Goal: Task Accomplishment & Management: Complete application form

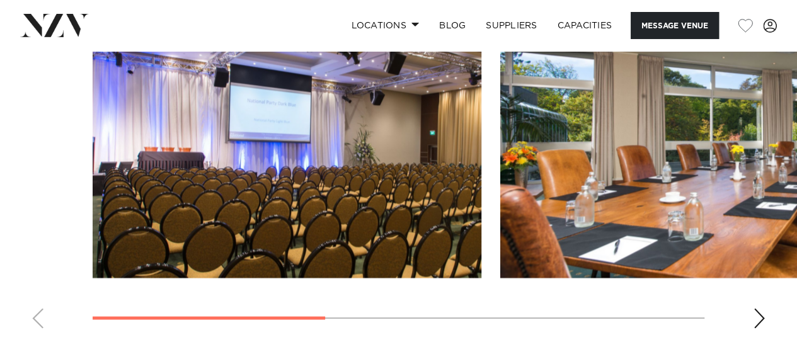
scroll to position [1003, 0]
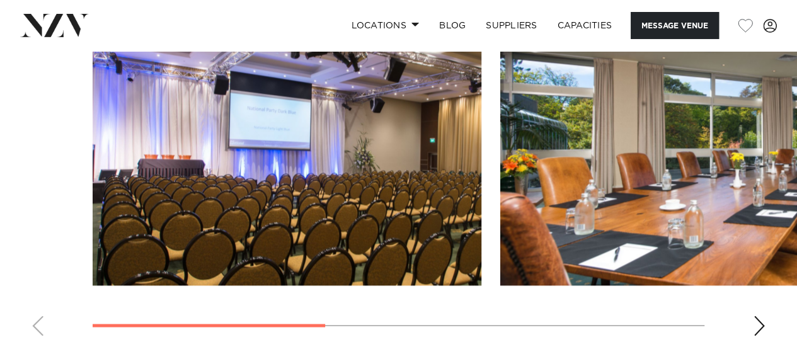
click at [756, 315] on div "Next slide" at bounding box center [758, 325] width 13 height 20
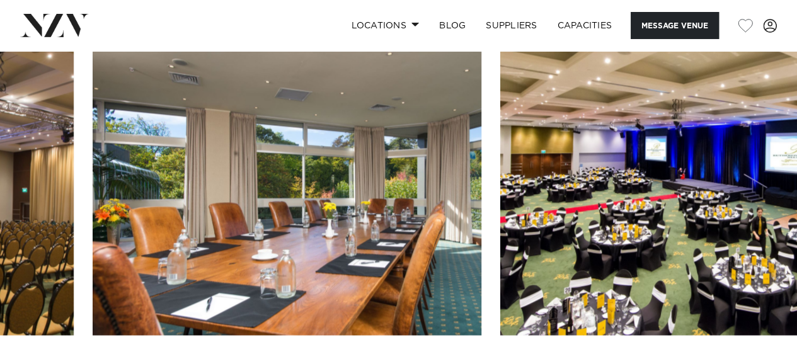
scroll to position [954, 0]
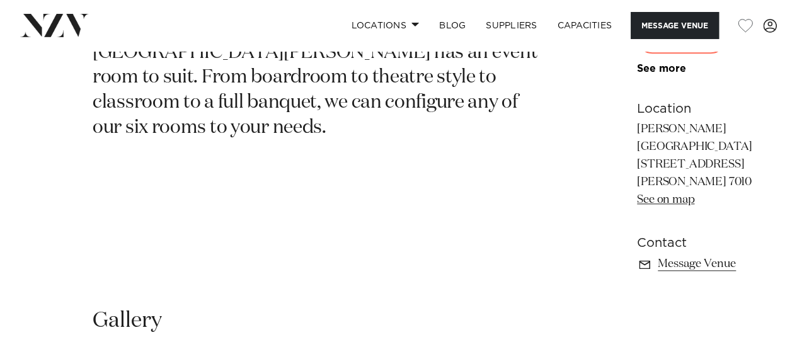
scroll to position [641, 0]
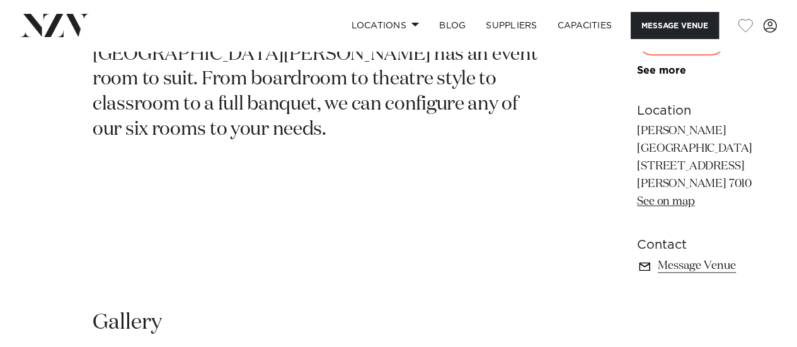
click at [637, 257] on link "Message Venue" at bounding box center [705, 266] width 137 height 18
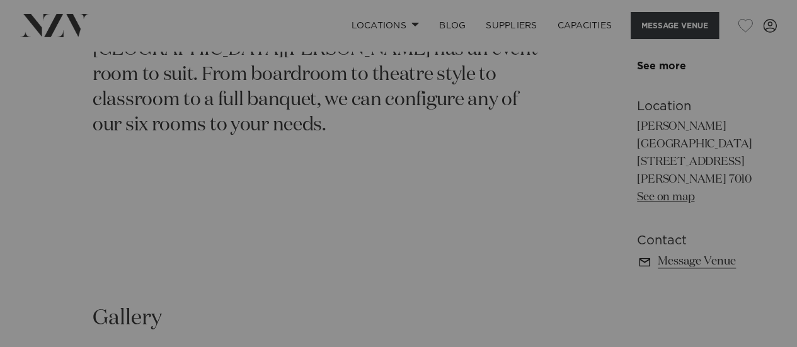
scroll to position [645, 0]
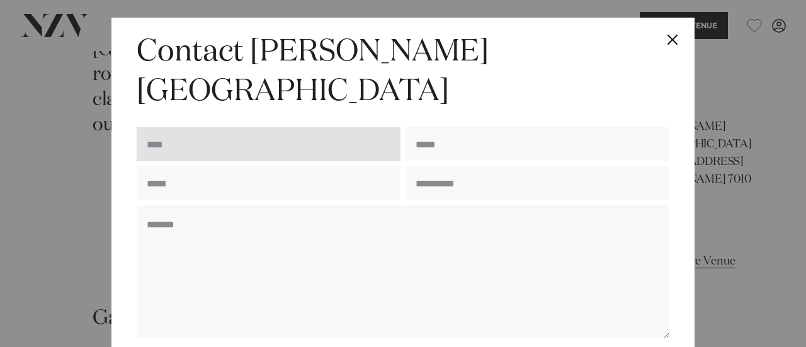
click at [175, 127] on input "text" at bounding box center [269, 144] width 264 height 34
type input "*********"
type input "**********"
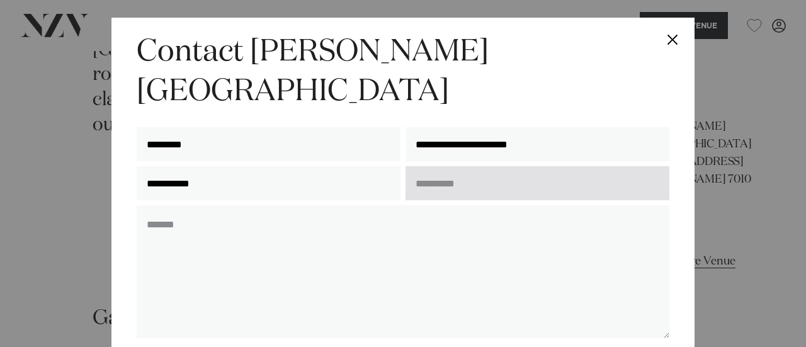
click at [440, 166] on input "text" at bounding box center [538, 183] width 264 height 34
type input "*"
click at [441, 166] on input "**********" at bounding box center [538, 183] width 264 height 34
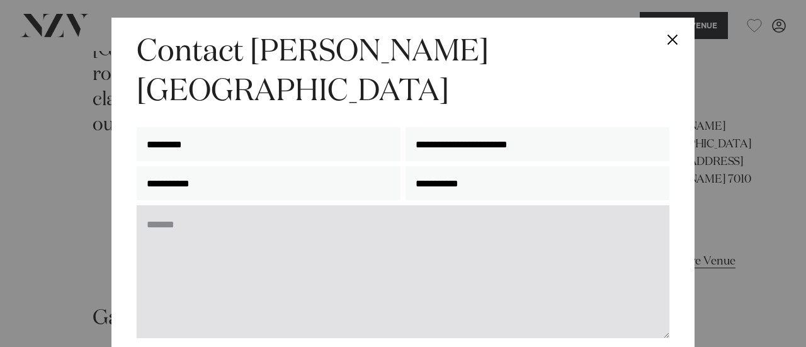
type input "**********"
click at [412, 209] on textarea at bounding box center [403, 271] width 533 height 133
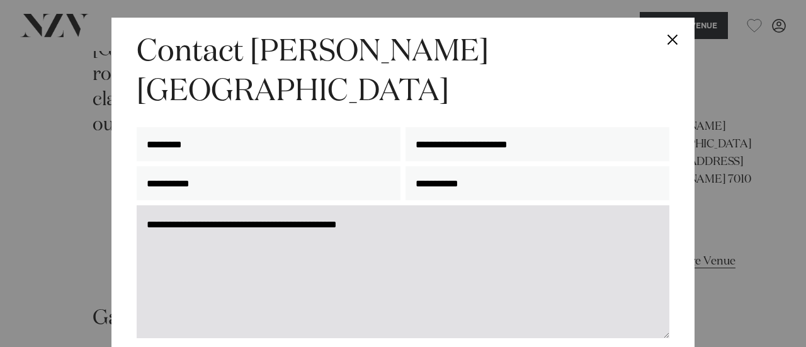
click at [380, 205] on textarea "**********" at bounding box center [403, 271] width 533 height 133
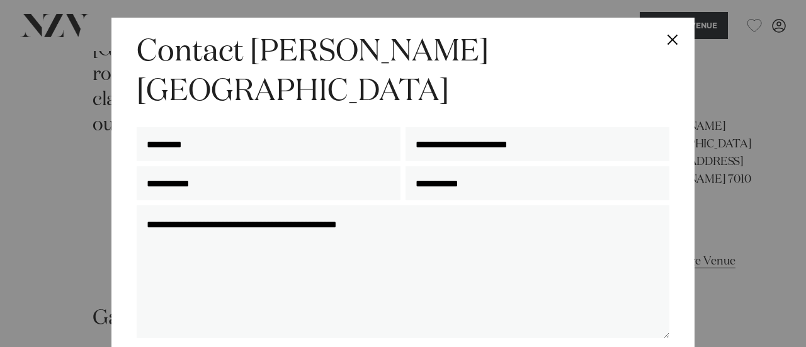
type textarea "**********"
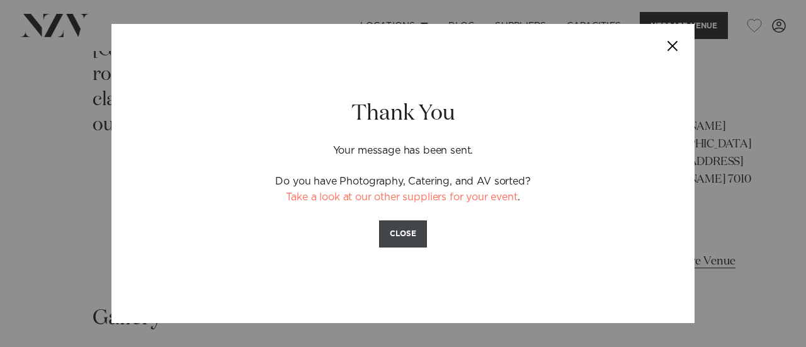
click at [413, 240] on button "CLOSE" at bounding box center [403, 233] width 48 height 27
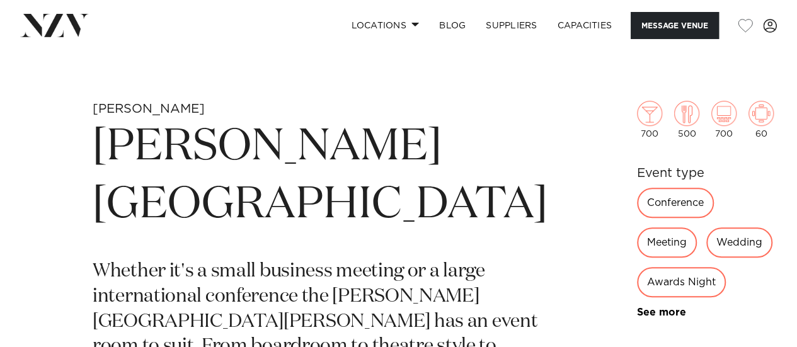
scroll to position [373, 0]
click at [637, 268] on div "Awards Night" at bounding box center [681, 283] width 89 height 30
click at [706, 242] on div "Wedding" at bounding box center [739, 243] width 66 height 30
click at [637, 308] on link "See more" at bounding box center [686, 313] width 98 height 10
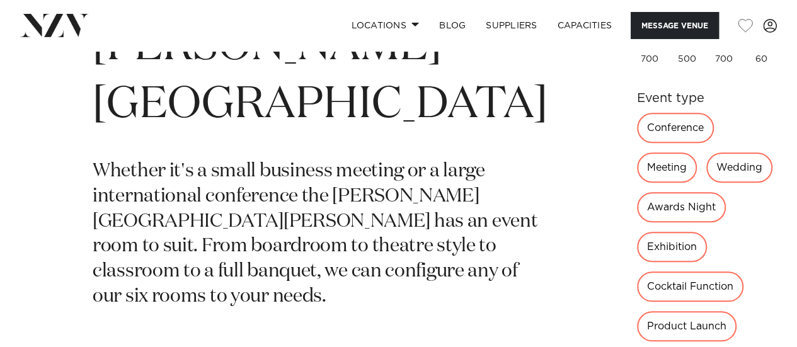
scroll to position [586, 0]
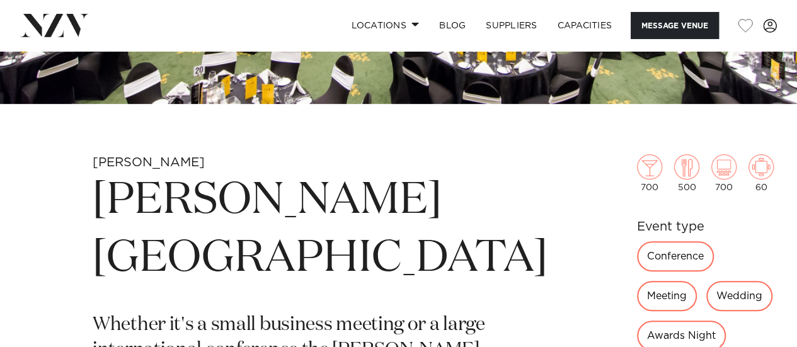
scroll to position [250, 0]
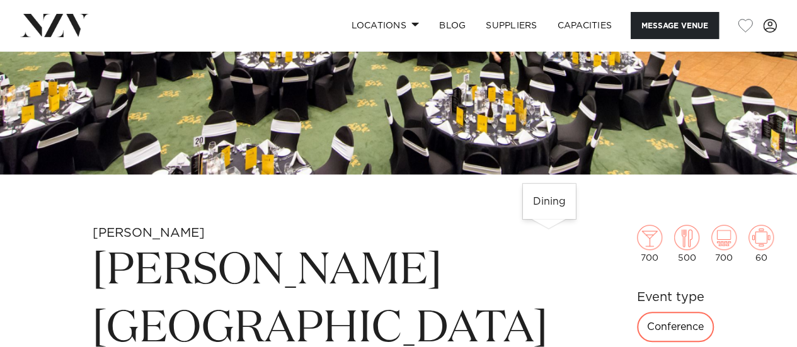
click at [674, 244] on img at bounding box center [686, 237] width 25 height 25
click at [674, 240] on img at bounding box center [686, 237] width 25 height 25
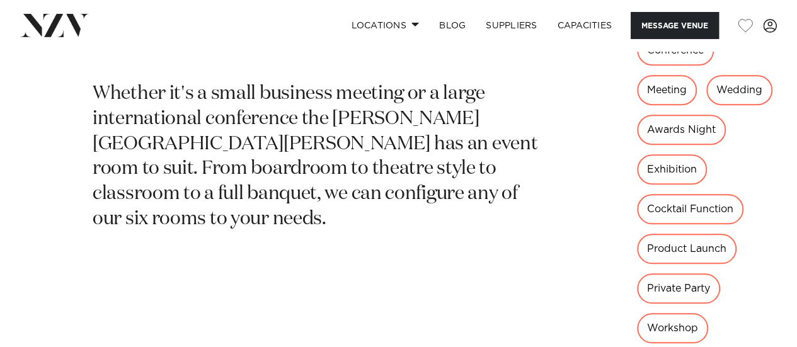
scroll to position [550, 0]
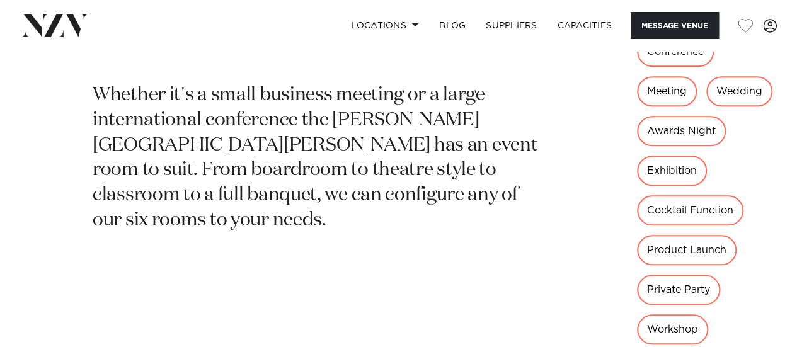
click at [637, 275] on div "Private Party" at bounding box center [678, 290] width 83 height 30
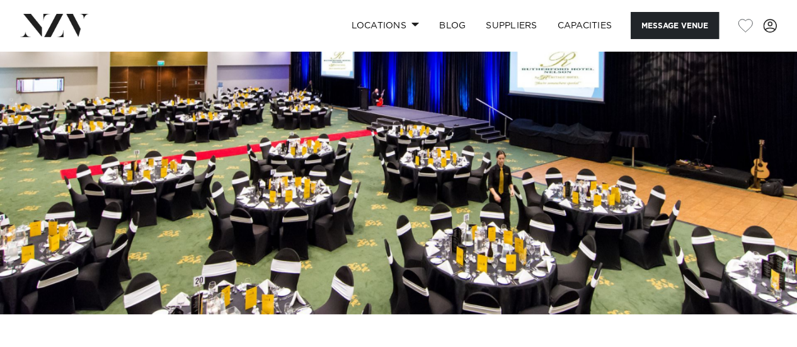
scroll to position [0, 0]
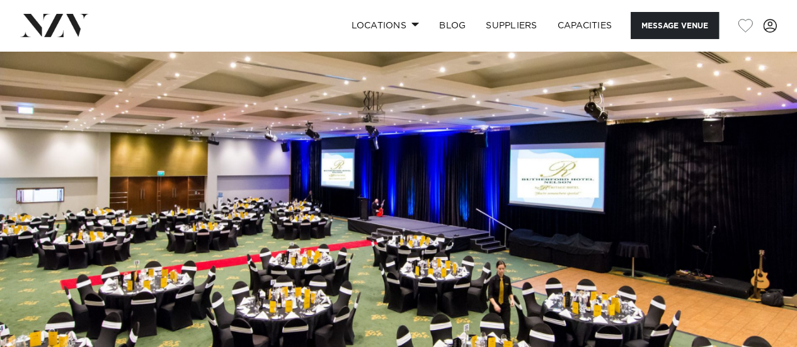
click at [41, 25] on img at bounding box center [54, 25] width 69 height 23
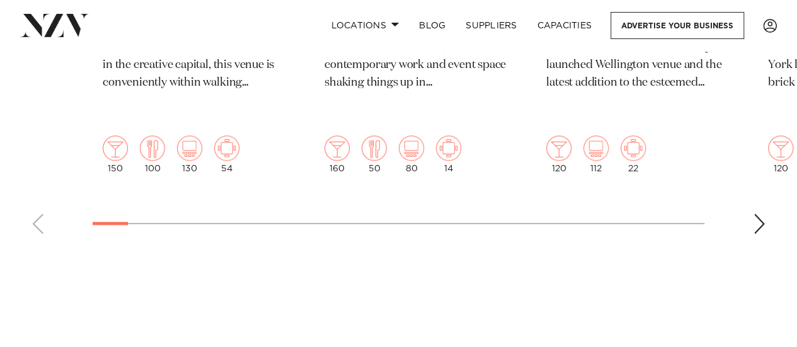
scroll to position [833, 0]
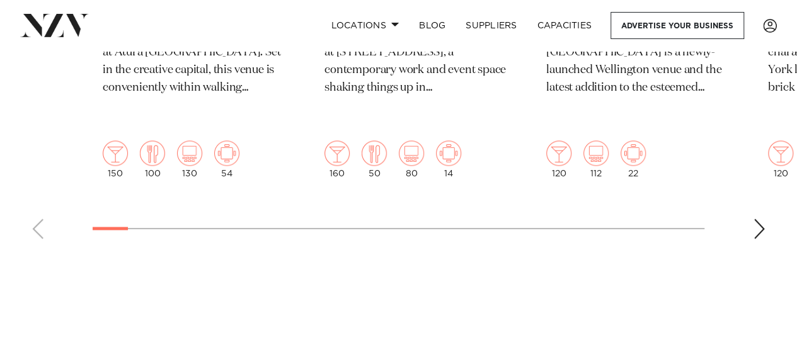
click at [755, 218] on div "Next slide" at bounding box center [758, 228] width 13 height 20
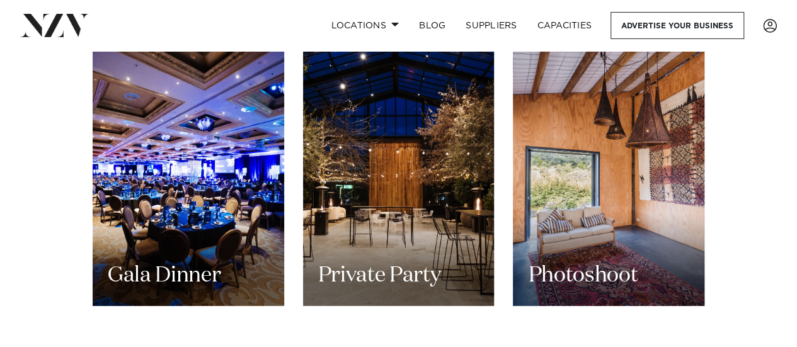
scroll to position [1536, 0]
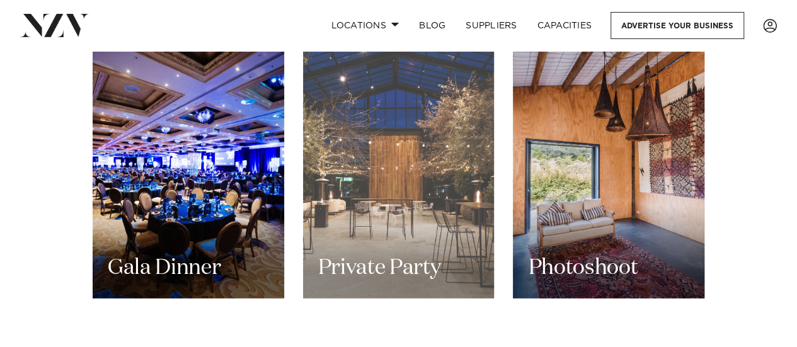
click at [382, 154] on div "Private Party" at bounding box center [398, 170] width 191 height 257
